Goal: Download file/media

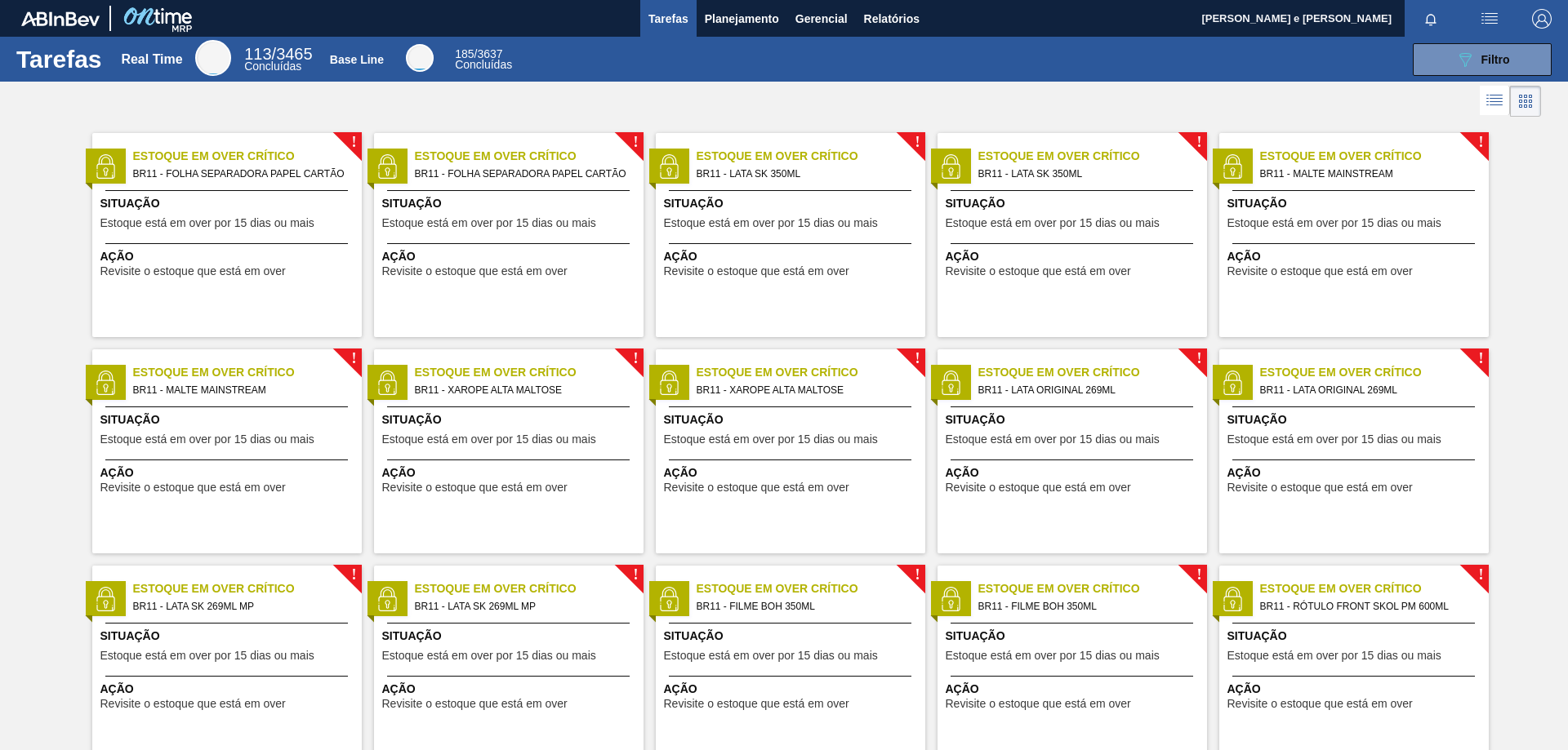
click at [749, 78] on div "Tarefas Real Time 113 / 3465 Concluídas Base Line 185 / 3637 Concluídas 089F7B8…" at bounding box center [784, 59] width 1568 height 45
click at [961, 75] on div "089F7B8B-B2A5-4AFE-B5C0-19BA573D28AC Filtro" at bounding box center [1042, 59] width 1037 height 33
click at [907, 23] on span "Relatórios" at bounding box center [891, 19] width 56 height 20
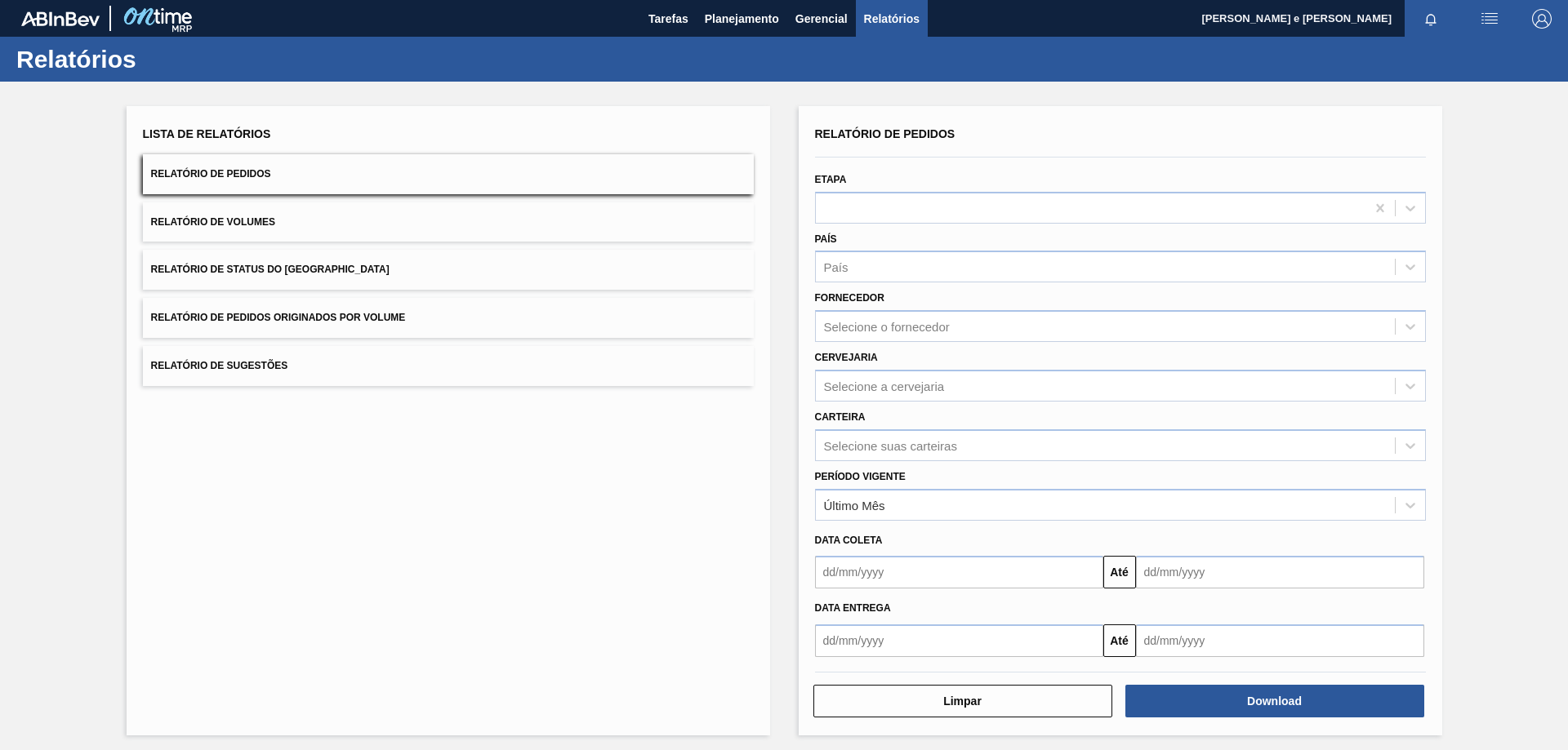
click at [157, 179] on span "Relatório de Pedidos" at bounding box center [211, 174] width 120 height 11
click at [845, 267] on div "País" at bounding box center [836, 267] width 25 height 14
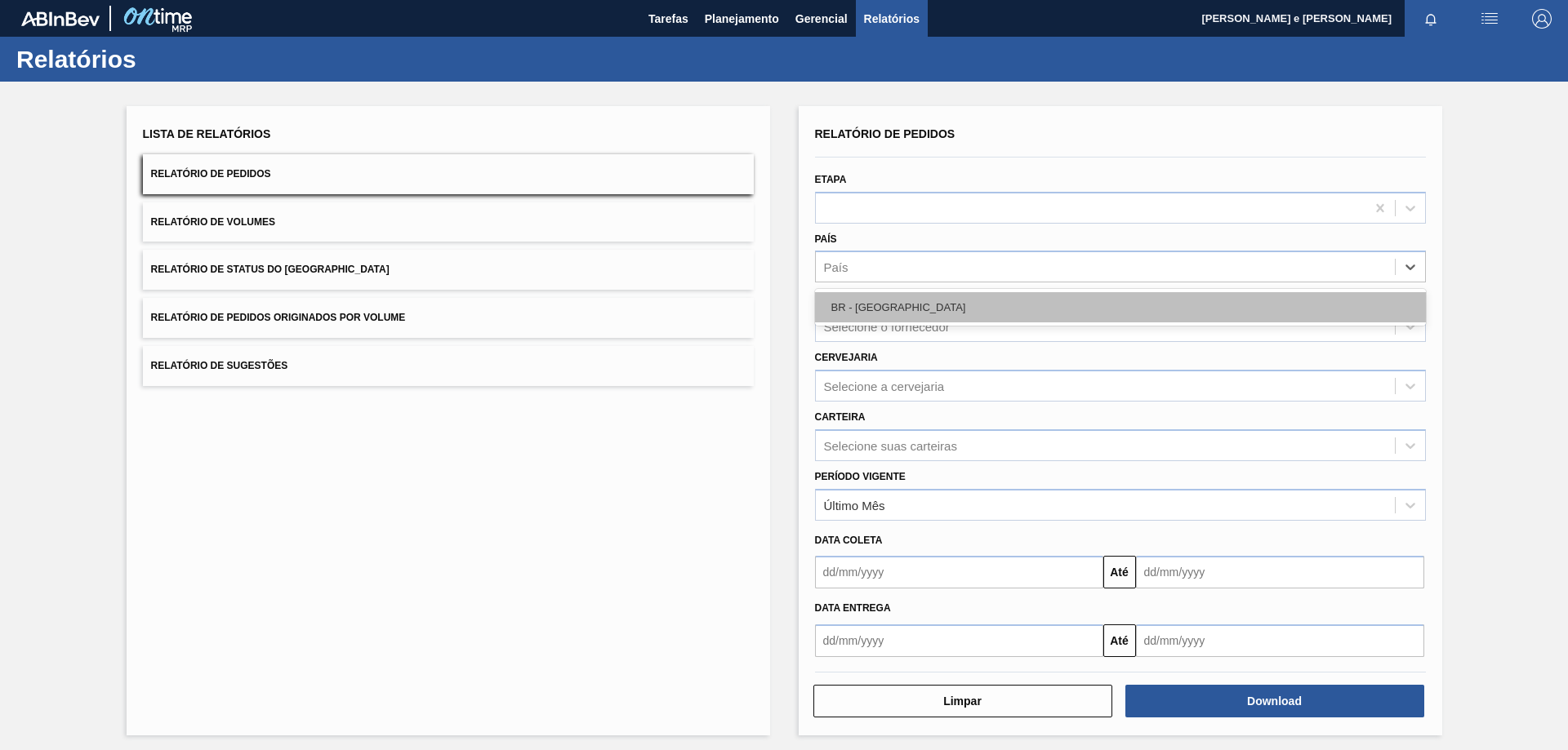
click at [857, 311] on div "BR - [GEOGRAPHIC_DATA]" at bounding box center [1121, 308] width 611 height 30
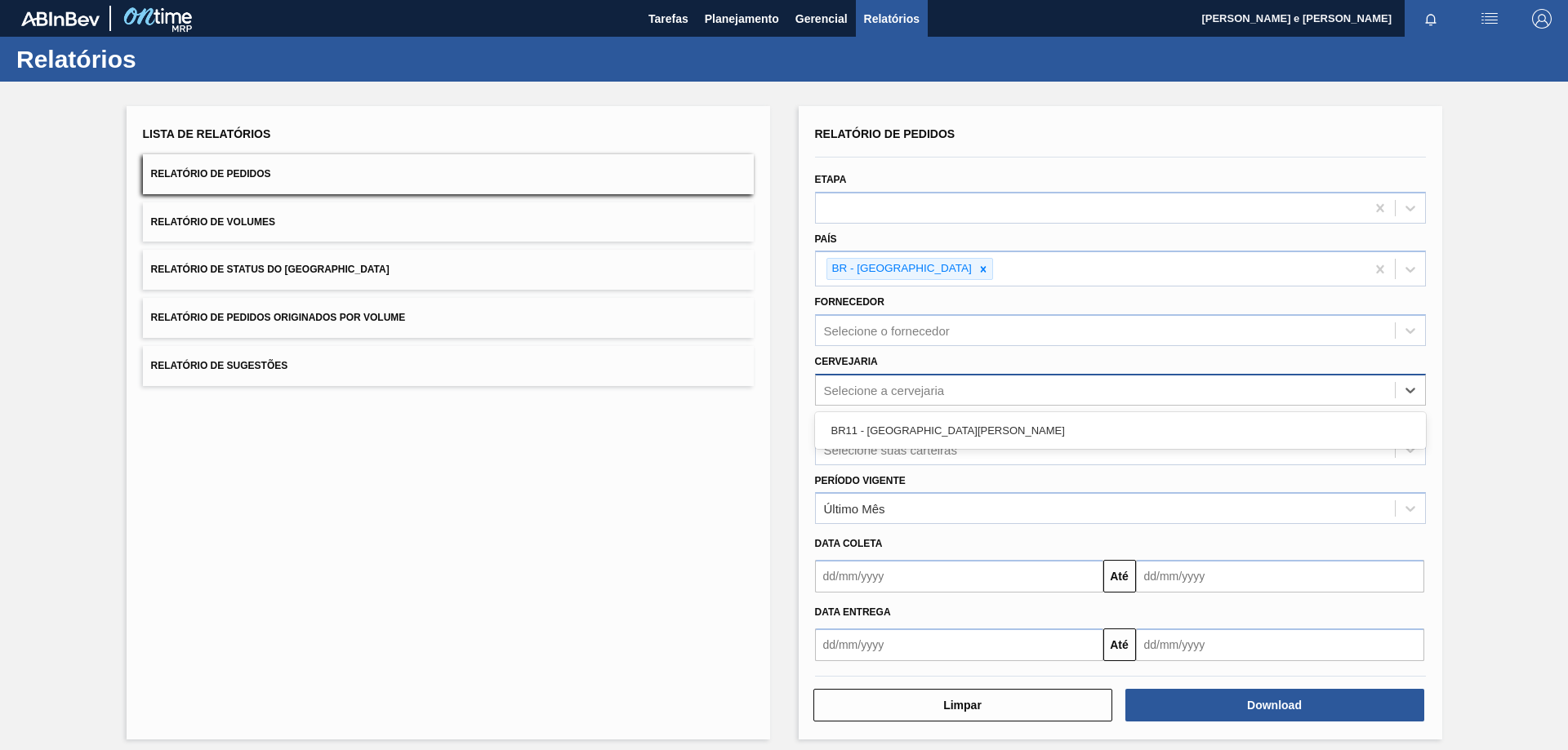
click at [881, 392] on div "Selecione a cervejaria" at bounding box center [885, 390] width 121 height 14
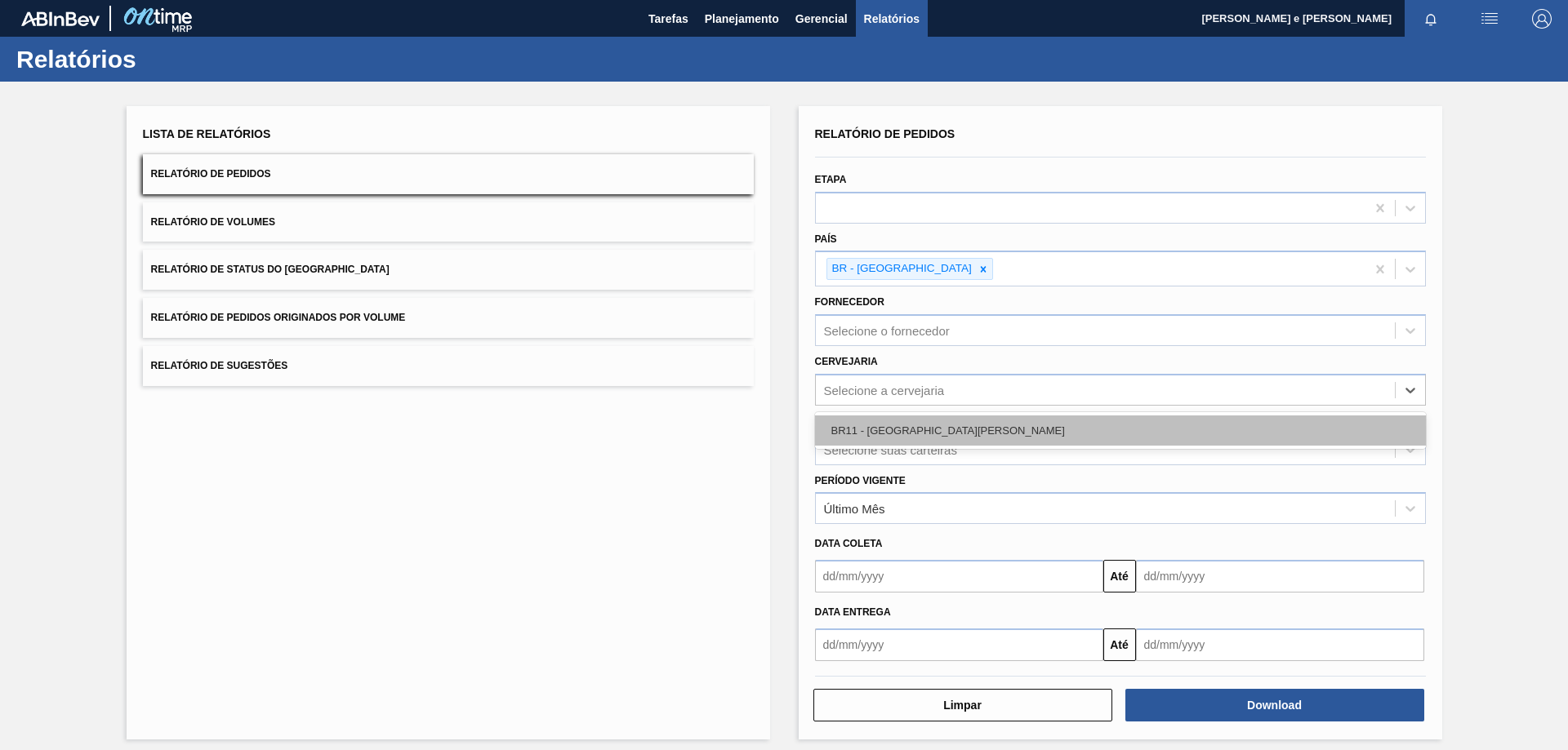
click at [876, 427] on div "BR11 - [GEOGRAPHIC_DATA][PERSON_NAME]" at bounding box center [1121, 430] width 611 height 30
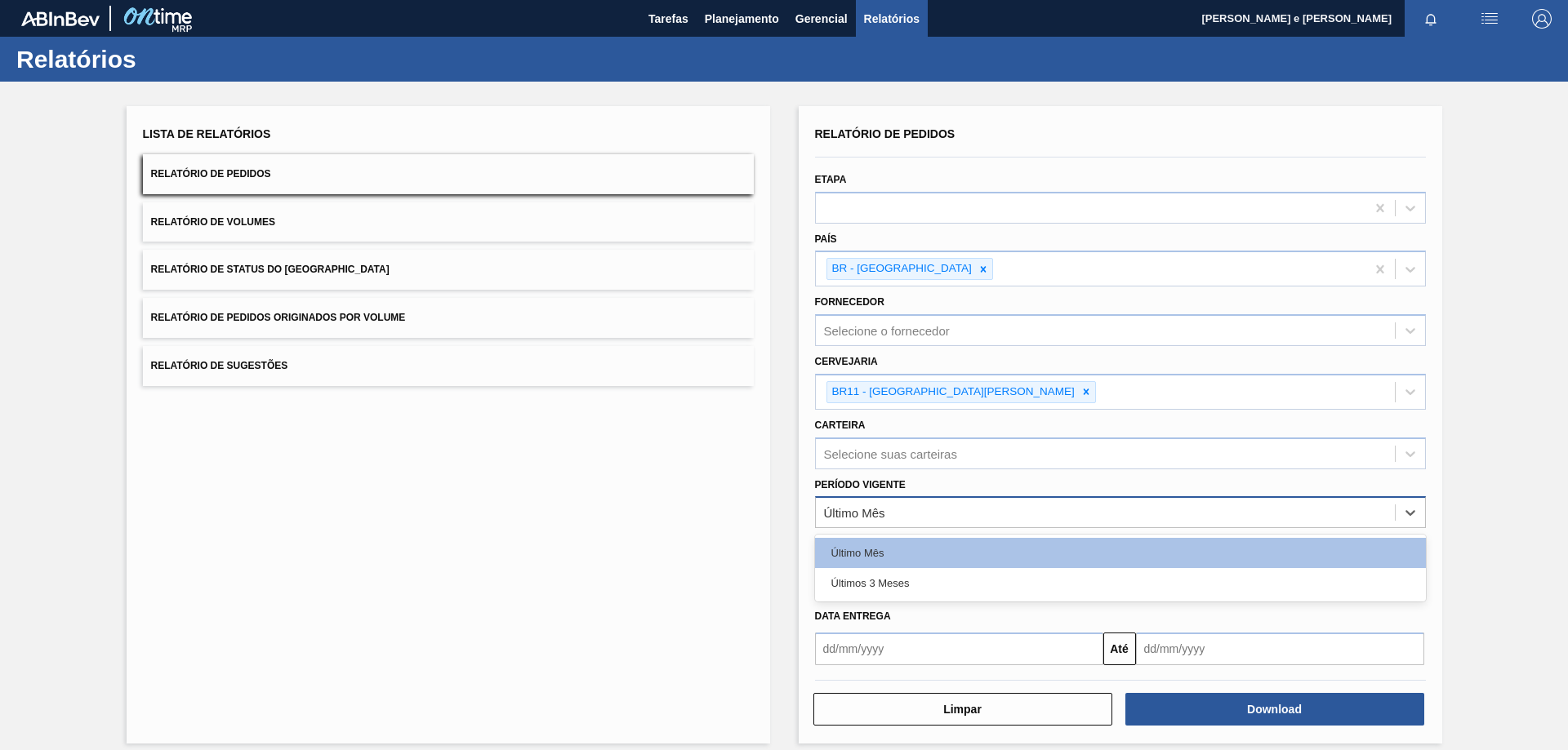
click at [831, 512] on div "Último Mês" at bounding box center [854, 512] width 61 height 14
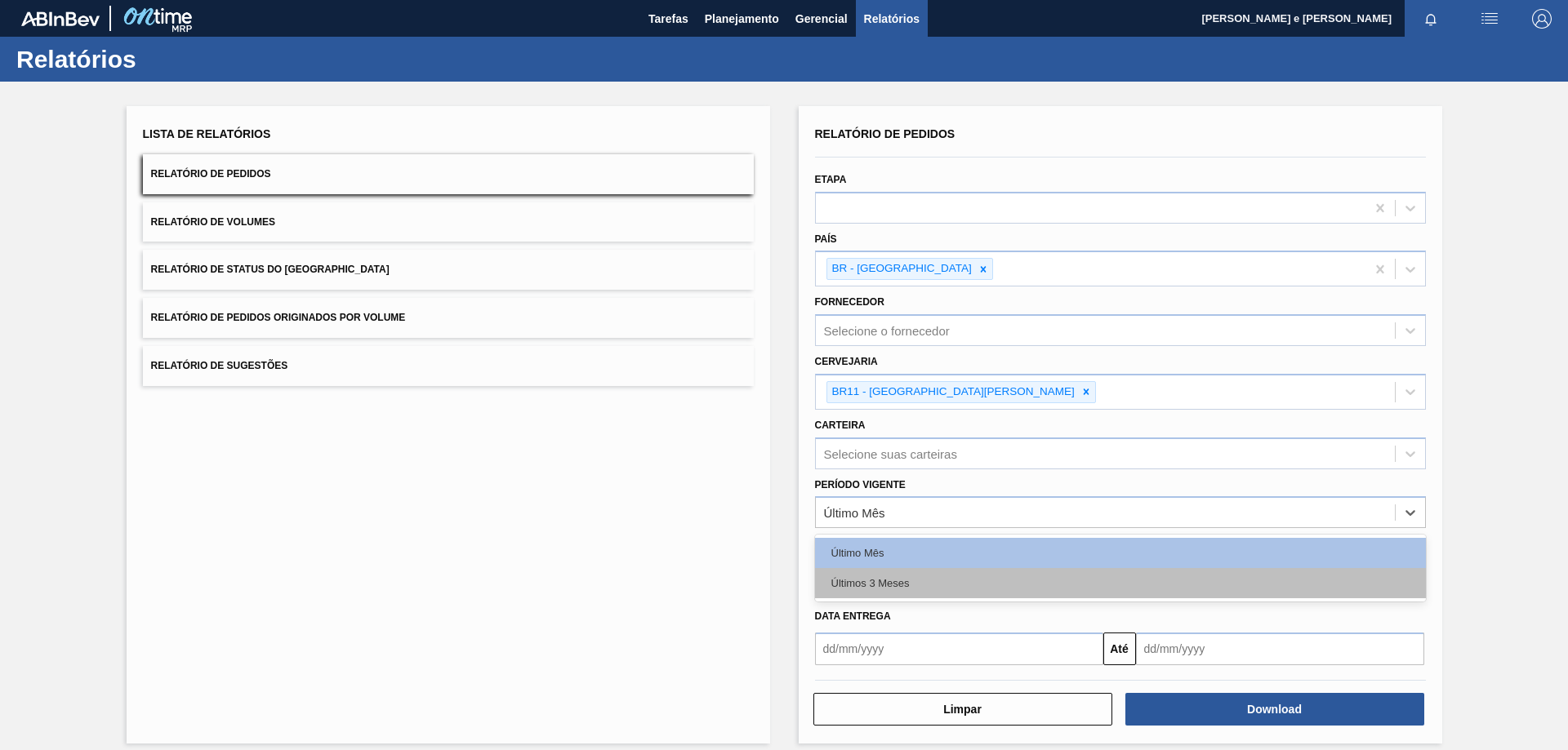
click at [863, 585] on div "Últimos 3 Meses" at bounding box center [1121, 583] width 611 height 30
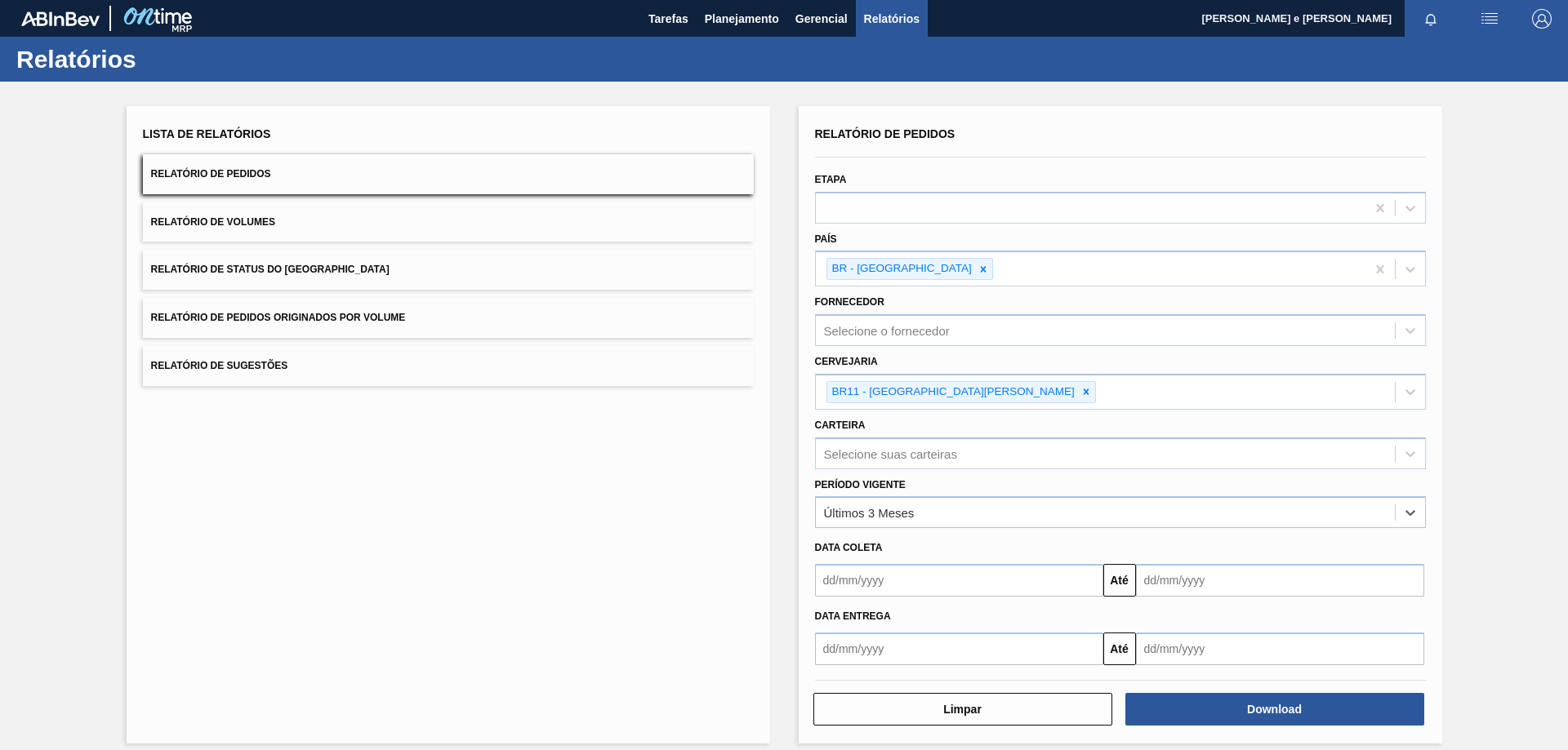
click at [756, 520] on div "Lista de Relatórios Relatório de Pedidos Relatório de Volumes Relatório de Stat…" at bounding box center [448, 425] width 644 height 638
click at [1320, 704] on button "Download" at bounding box center [1274, 709] width 299 height 33
click at [1166, 80] on div "Relatórios" at bounding box center [784, 59] width 1568 height 45
click at [531, 52] on div "Relatórios" at bounding box center [784, 59] width 1568 height 45
